Goal: Task Accomplishment & Management: Manage account settings

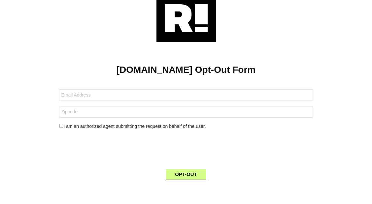
scroll to position [22, 0]
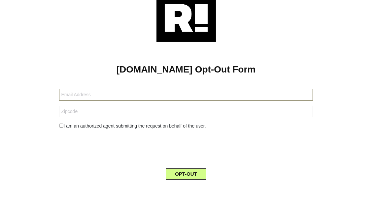
click at [109, 95] on input "text" at bounding box center [185, 95] width 253 height 12
type input "[EMAIL_ADDRESS][DOMAIN_NAME]"
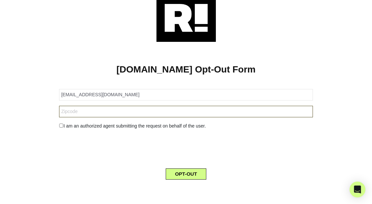
type input "0"
type input "93101"
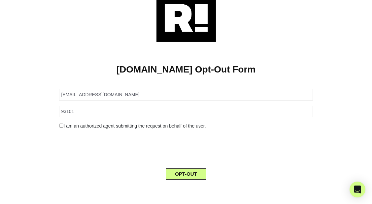
click at [62, 126] on input "checkbox" at bounding box center [61, 126] width 4 height 4
checkbox input "true"
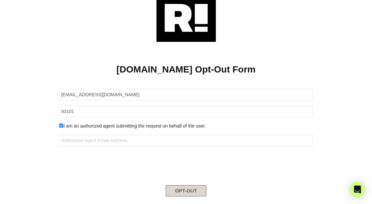
click at [179, 191] on button "OPT-OUT" at bounding box center [186, 190] width 41 height 11
